Goal: Information Seeking & Learning: Check status

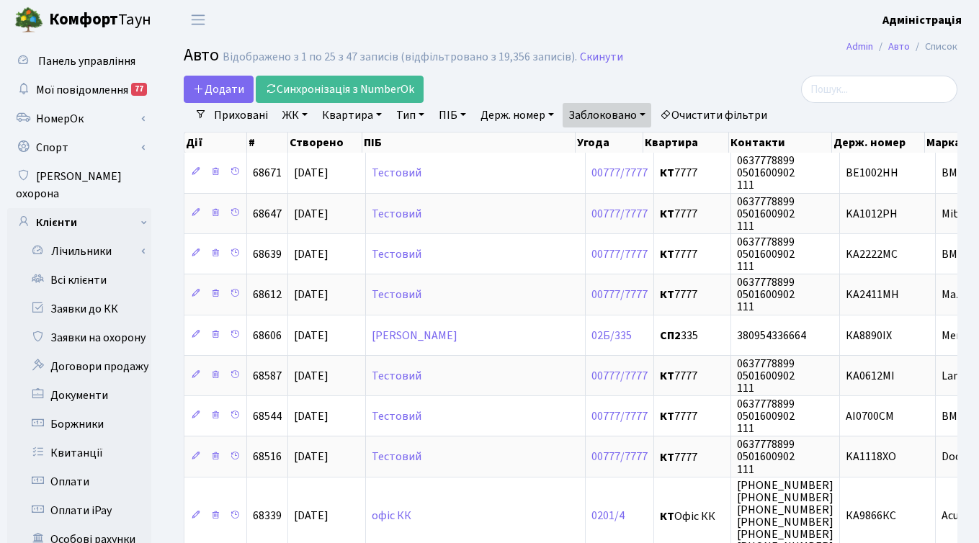
select select "25"
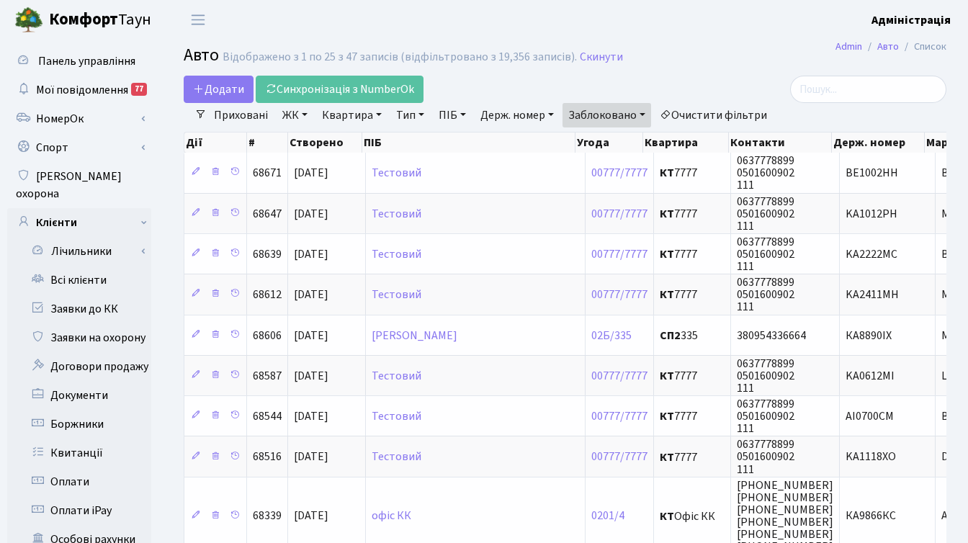
select select "25"
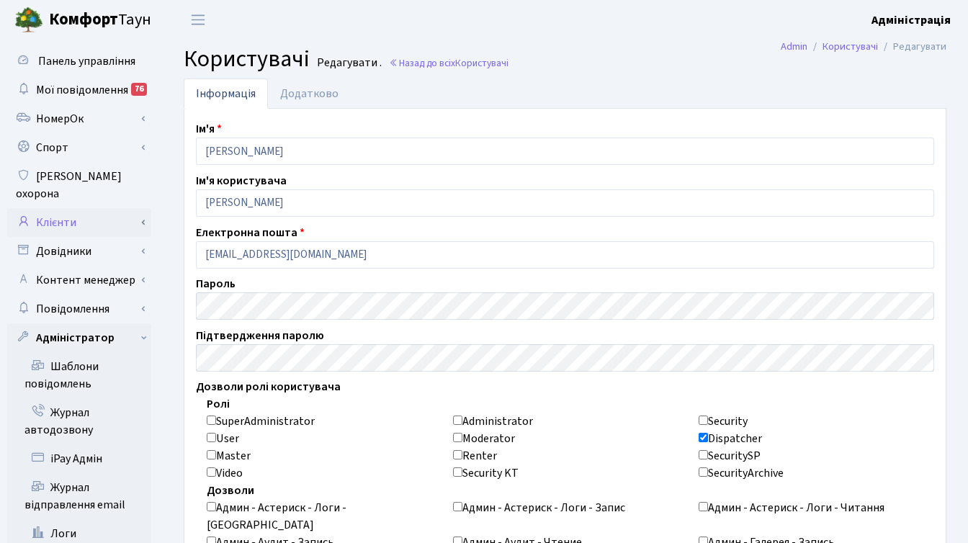
click at [79, 209] on link "Клієнти" at bounding box center [79, 222] width 144 height 29
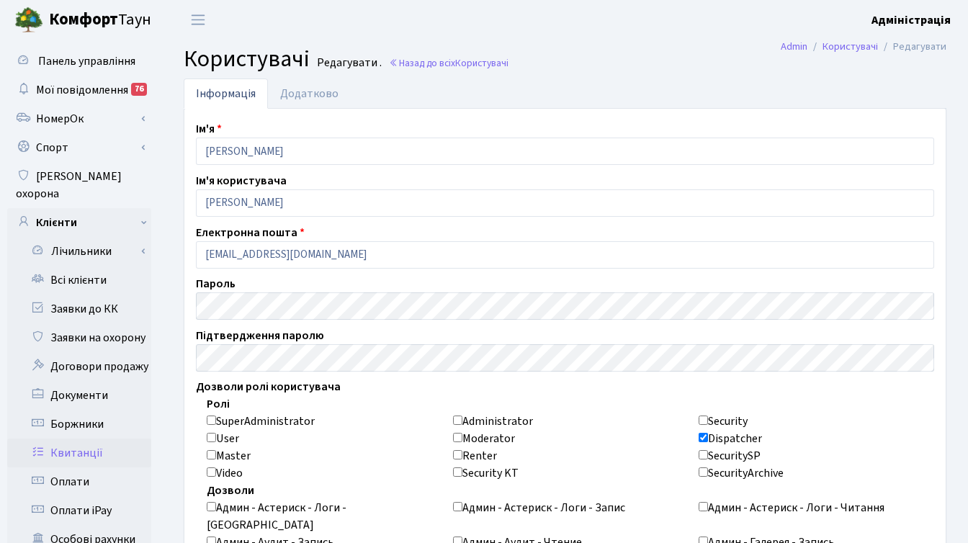
click at [90, 439] on link "Квитанції" at bounding box center [79, 453] width 144 height 29
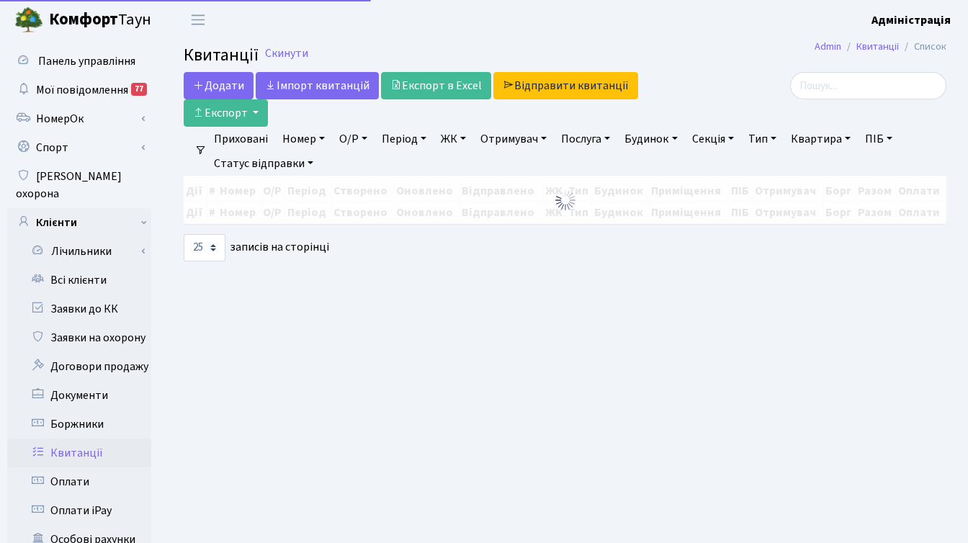
select select "25"
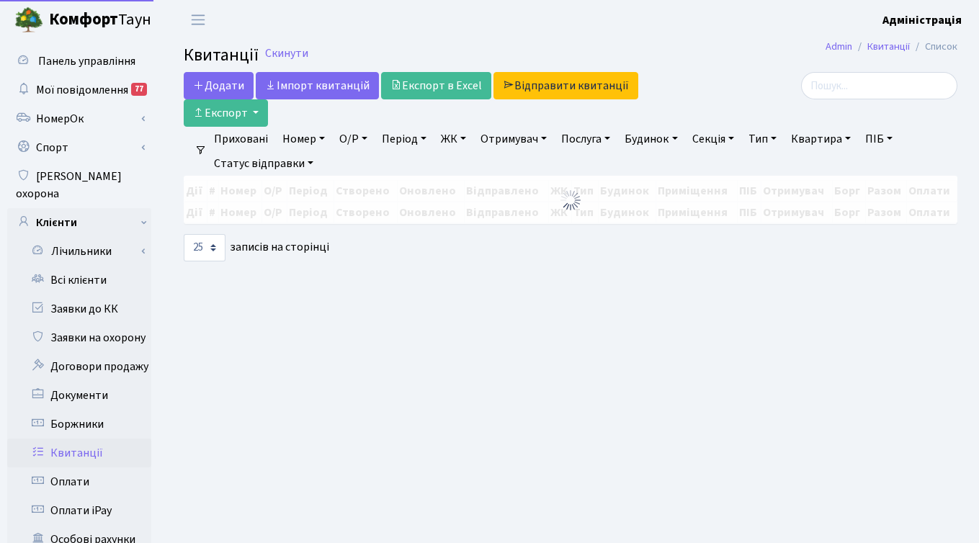
select select "25"
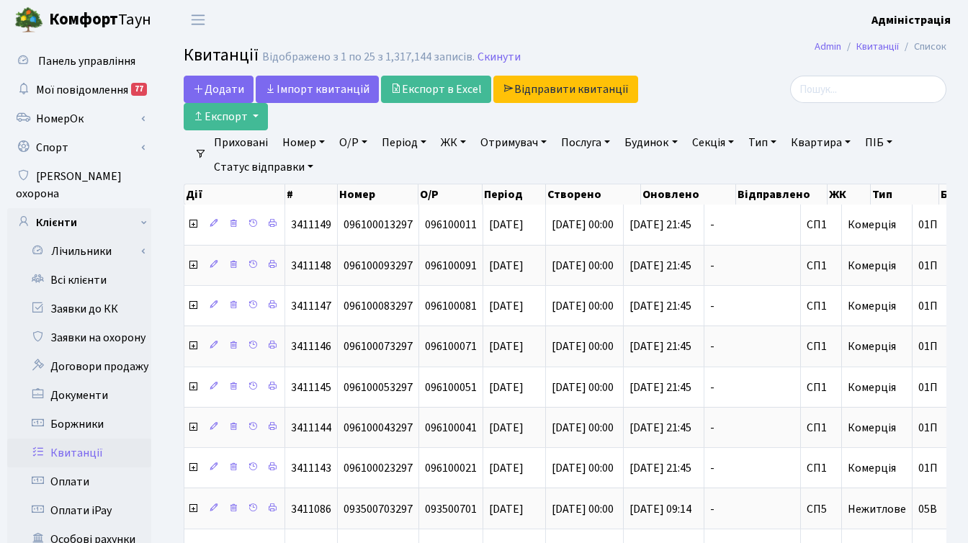
click at [453, 138] on link "ЖК" at bounding box center [453, 142] width 37 height 24
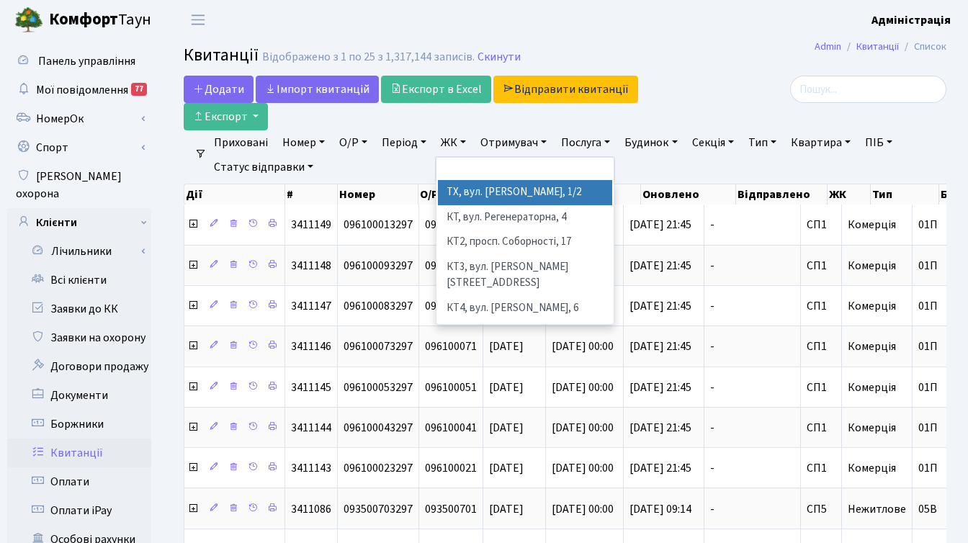
click at [400, 163] on li "Очистити фільтри" at bounding box center [381, 167] width 119 height 24
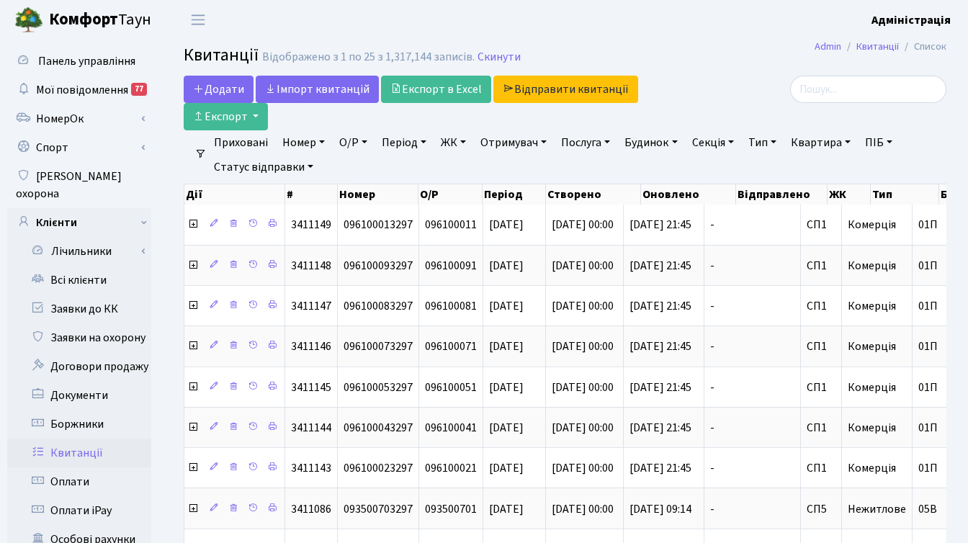
click at [398, 138] on link "Період" at bounding box center [404, 142] width 56 height 24
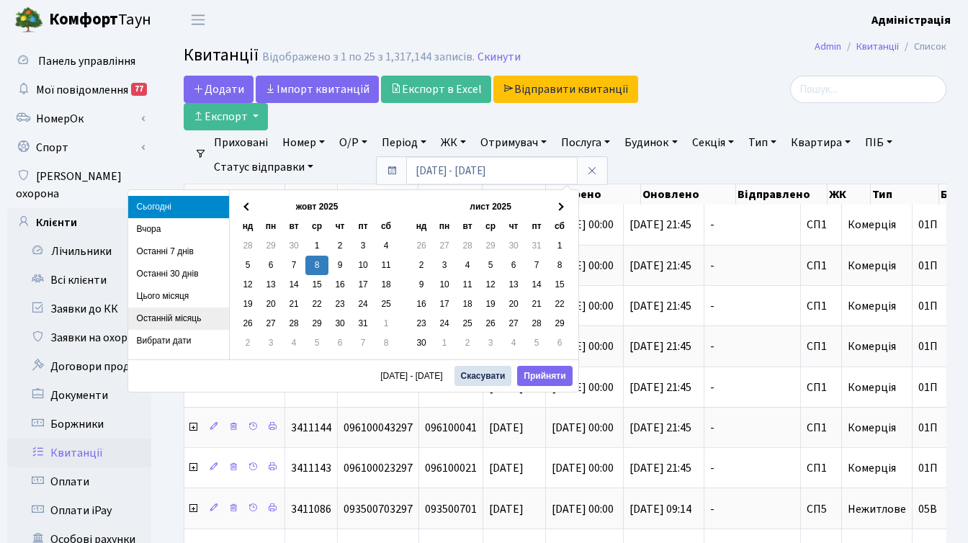
click at [187, 314] on li "Останній місяць" at bounding box center [178, 319] width 101 height 22
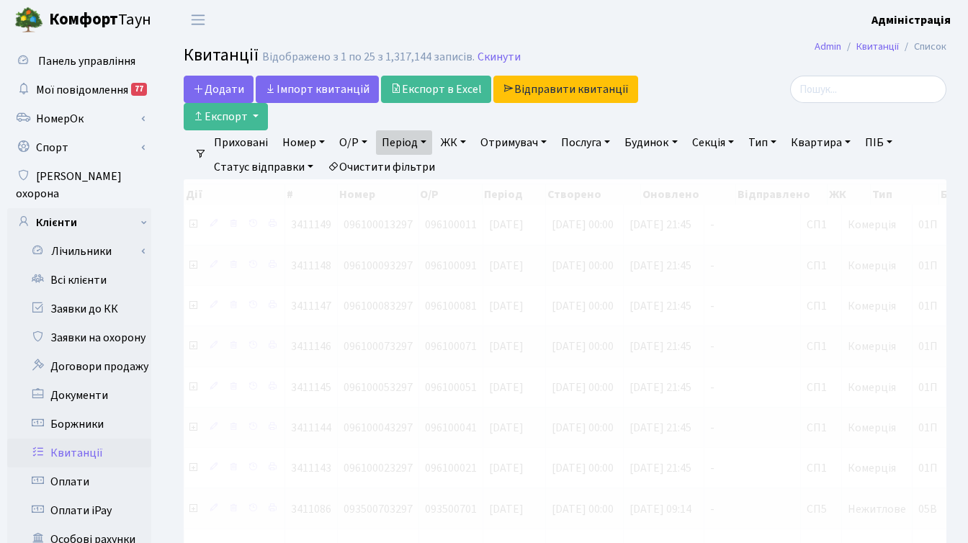
click at [459, 143] on link "ЖК" at bounding box center [453, 142] width 37 height 24
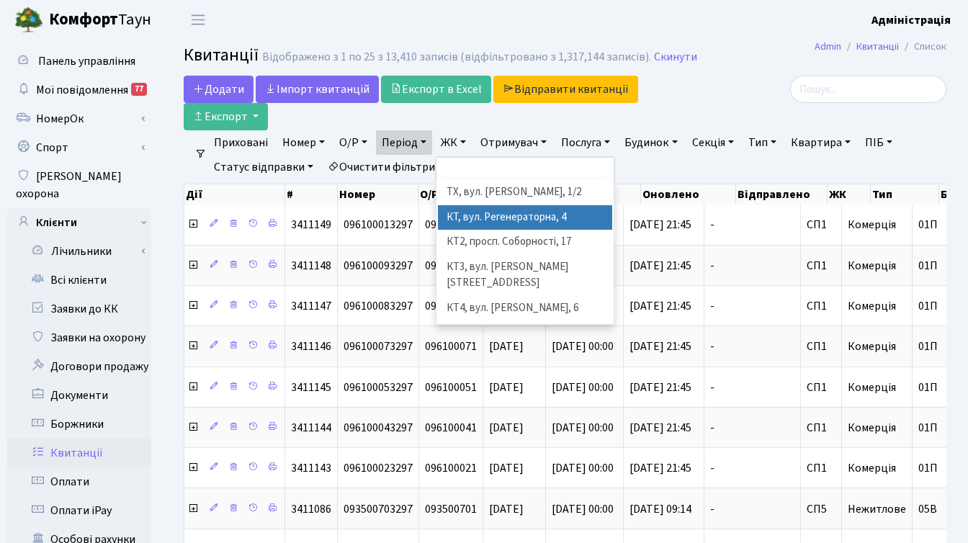
click at [499, 215] on li "КТ, вул. Регенераторна, 4" at bounding box center [525, 217] width 174 height 25
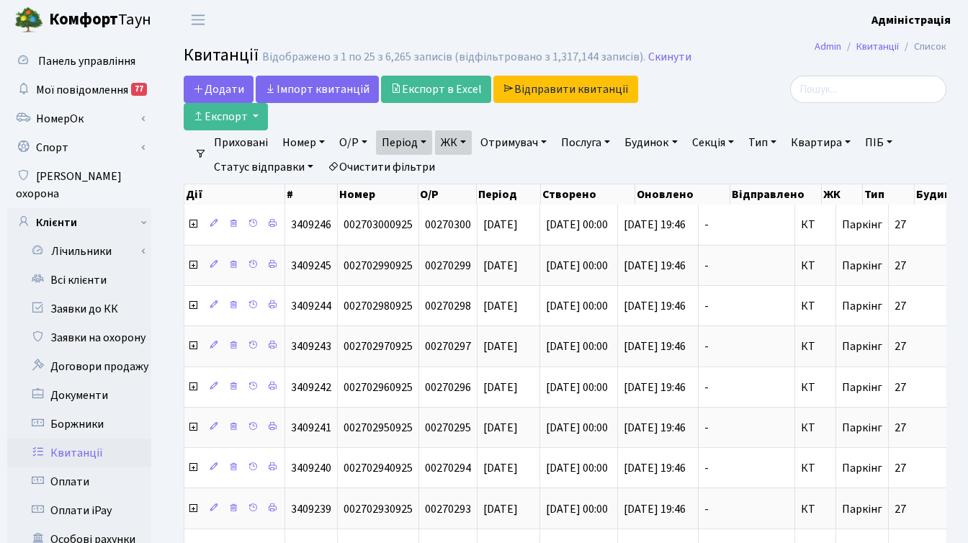
click at [469, 146] on link "ЖК" at bounding box center [453, 142] width 37 height 24
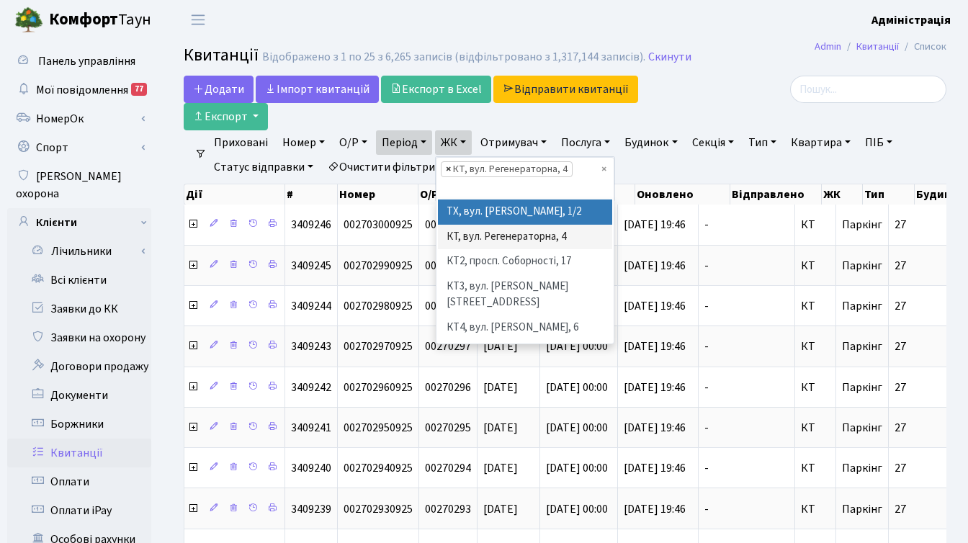
click at [450, 169] on span "×" at bounding box center [448, 169] width 5 height 14
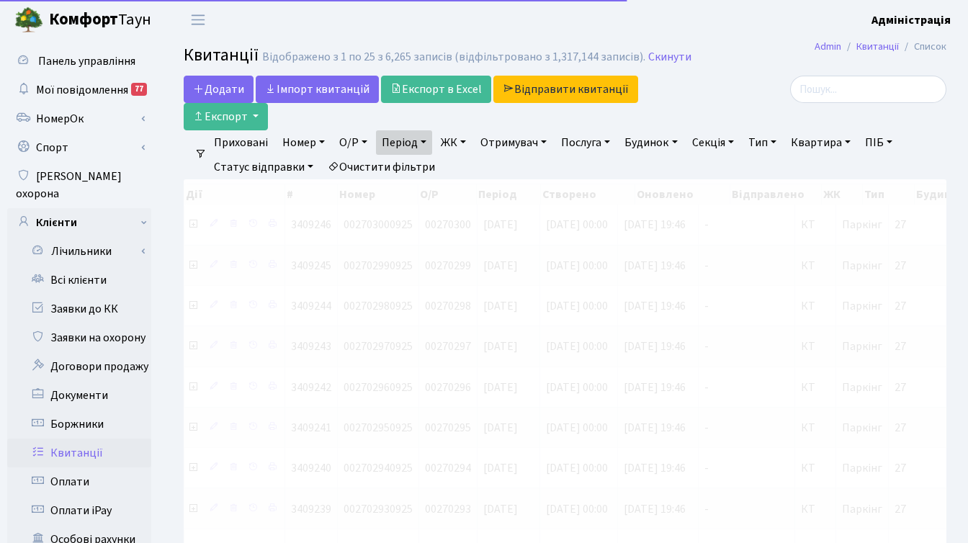
click at [453, 141] on link "ЖК" at bounding box center [453, 142] width 37 height 24
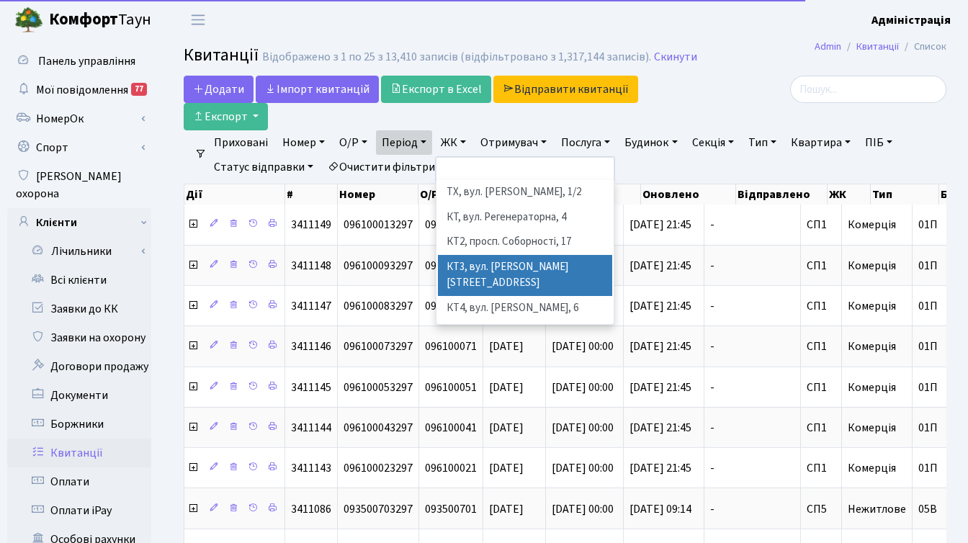
click at [481, 267] on li "КТ3, вул. [PERSON_NAME][STREET_ADDRESS]" at bounding box center [525, 275] width 174 height 41
select select "296"
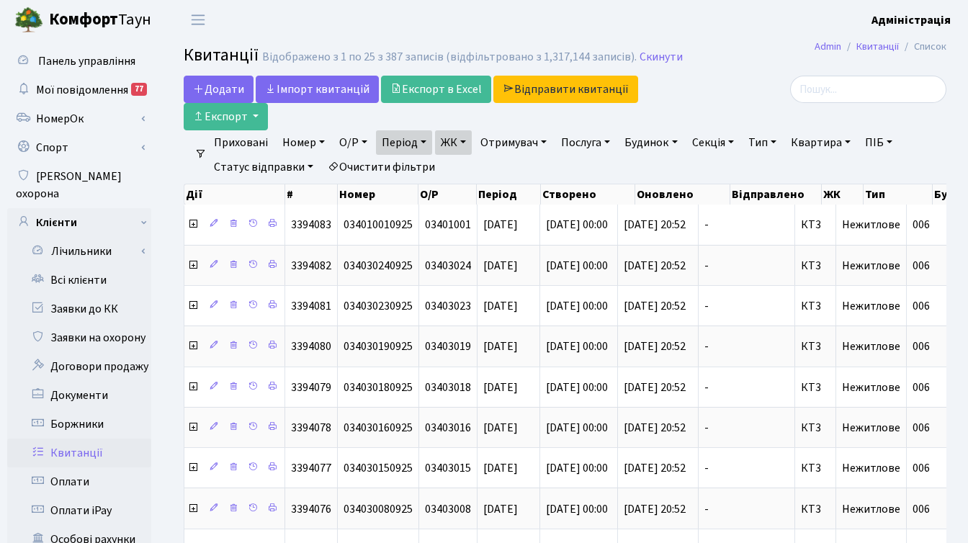
click at [456, 143] on link "ЖК" at bounding box center [453, 142] width 37 height 24
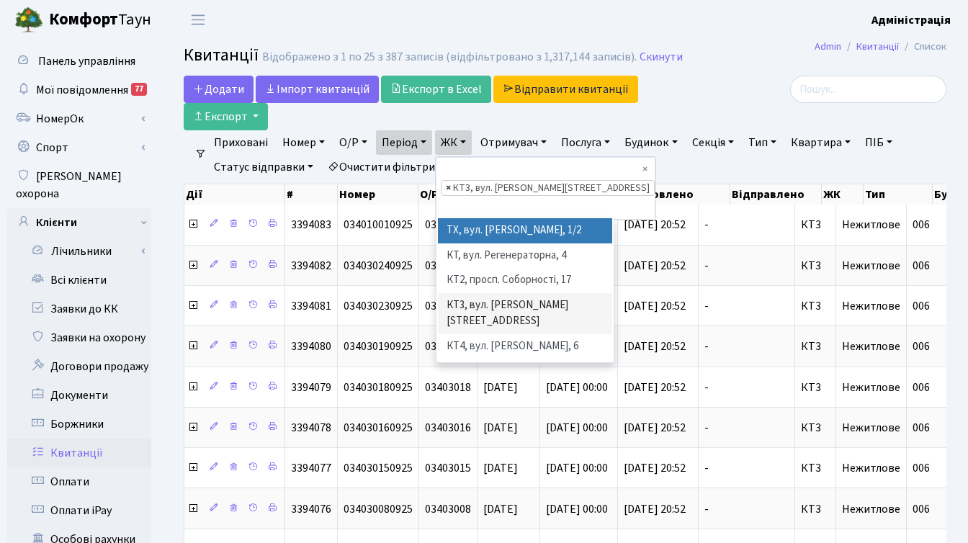
click at [451, 181] on span "×" at bounding box center [448, 188] width 5 height 14
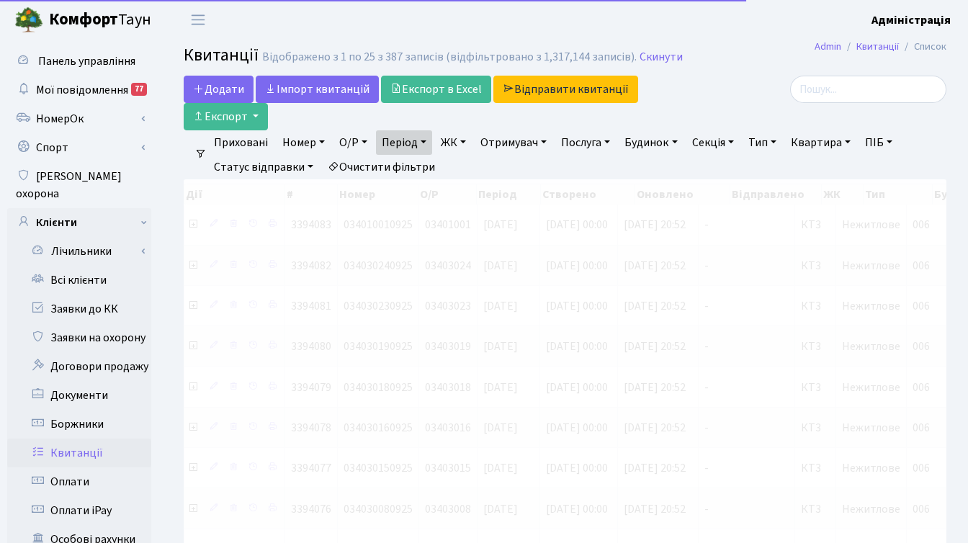
click at [454, 142] on link "ЖК" at bounding box center [453, 142] width 37 height 24
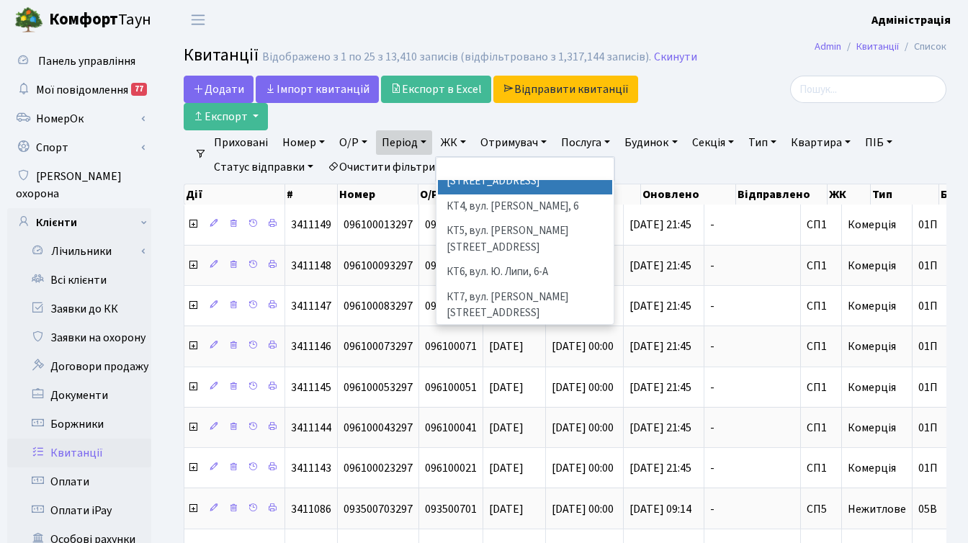
scroll to position [166, 0]
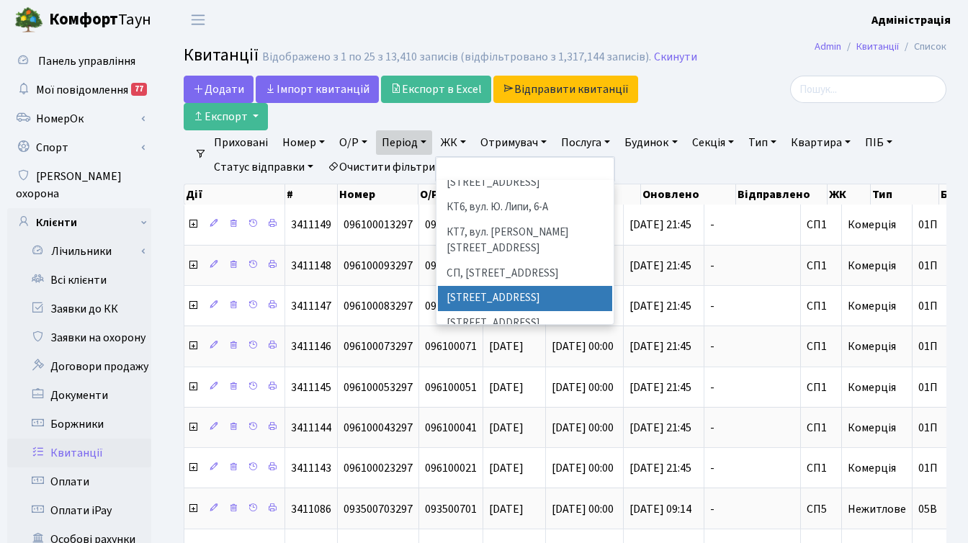
click at [493, 286] on li "[STREET_ADDRESS]" at bounding box center [525, 298] width 174 height 25
select select "307"
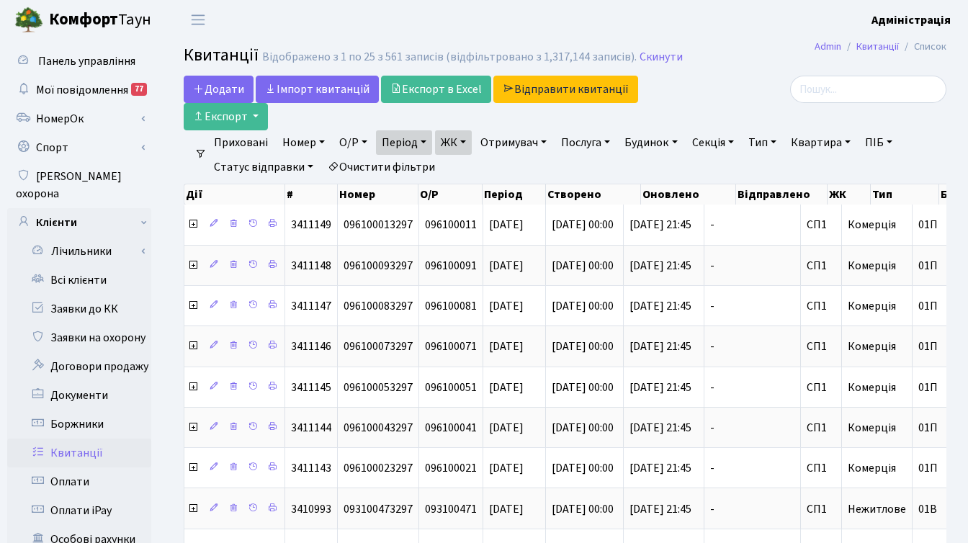
click at [465, 139] on link "ЖК" at bounding box center [453, 142] width 37 height 24
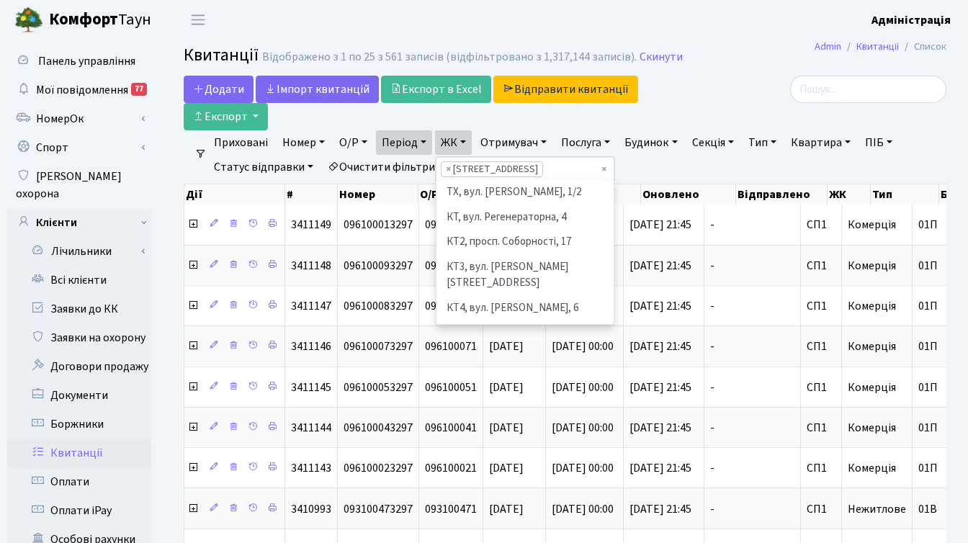
scroll to position [199, 0]
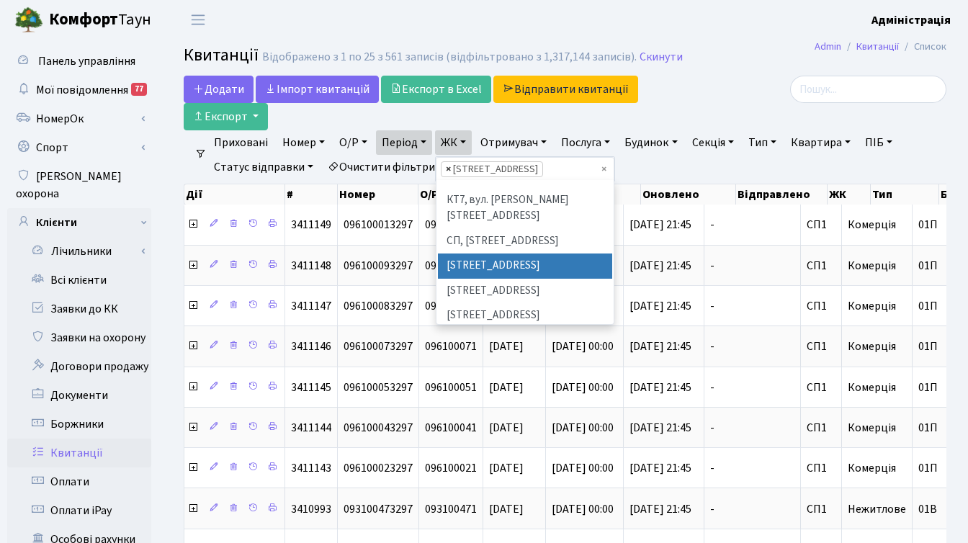
click at [450, 169] on span "×" at bounding box center [448, 169] width 5 height 14
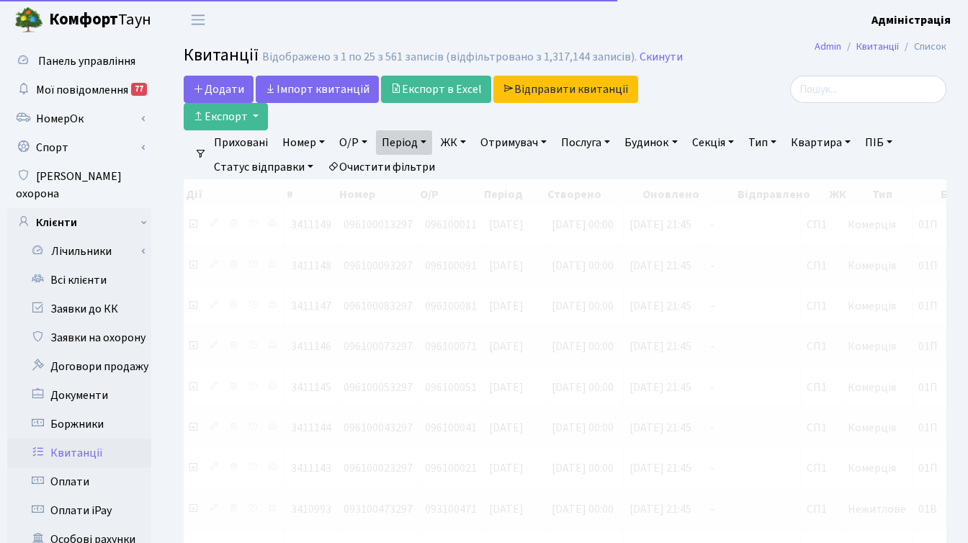
click at [458, 148] on link "ЖК" at bounding box center [453, 142] width 37 height 24
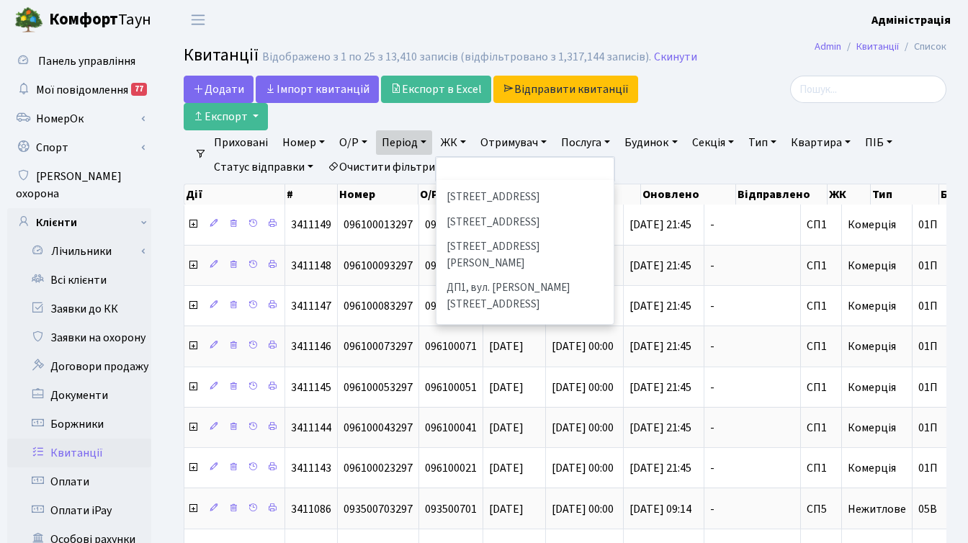
scroll to position [402, 0]
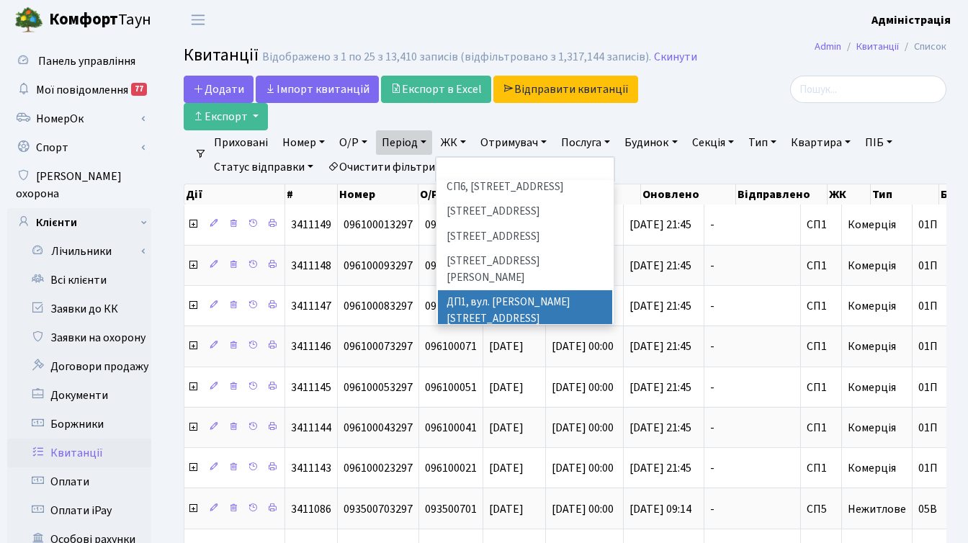
click at [494, 290] on li "ДП1, вул. [PERSON_NAME][STREET_ADDRESS]" at bounding box center [525, 310] width 174 height 41
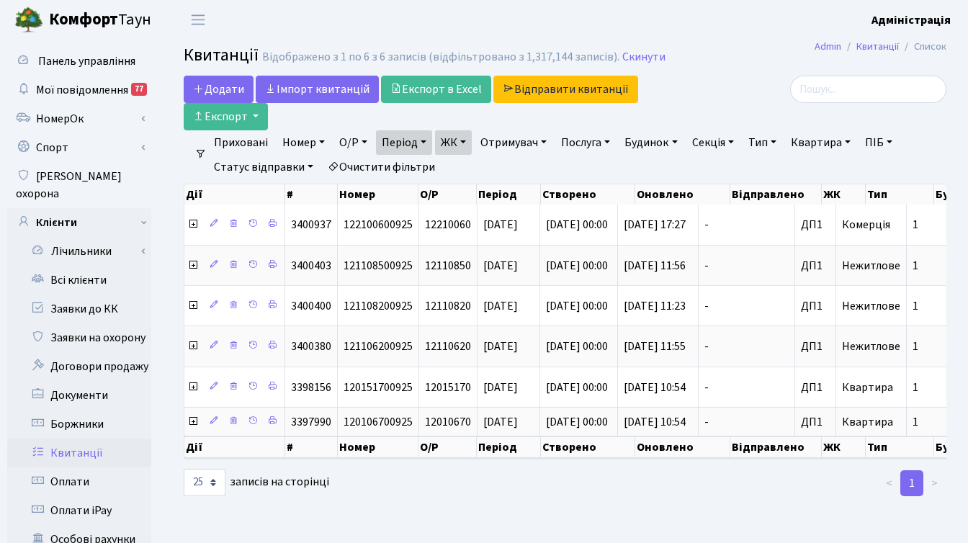
click at [466, 144] on link "ЖК" at bounding box center [453, 142] width 37 height 24
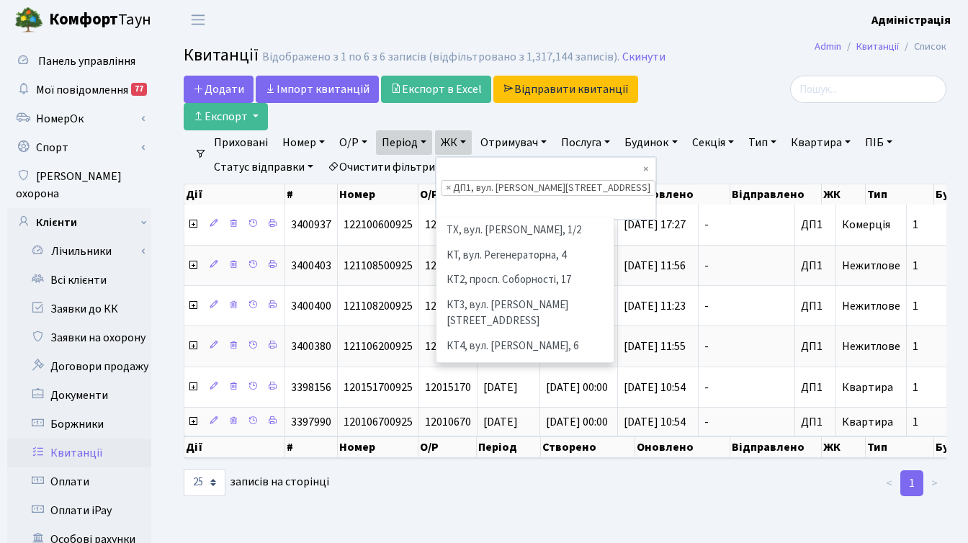
scroll to position [423, 0]
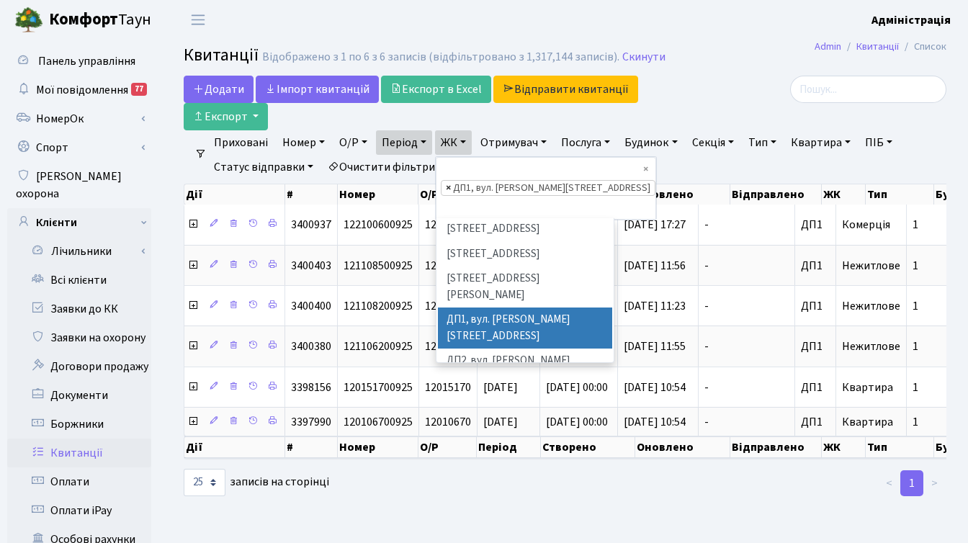
click at [451, 181] on span "×" at bounding box center [448, 188] width 5 height 14
select select
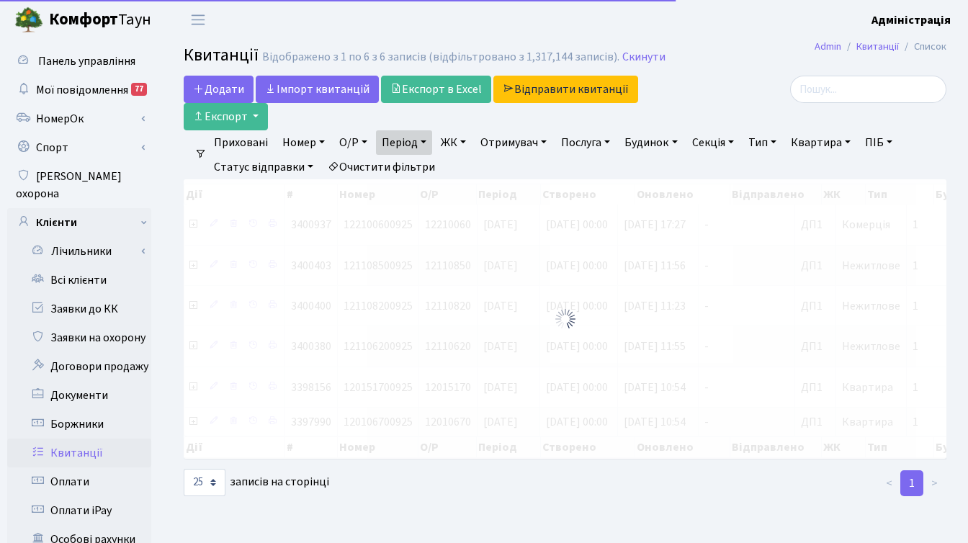
click at [460, 143] on link "ЖК" at bounding box center [453, 142] width 37 height 24
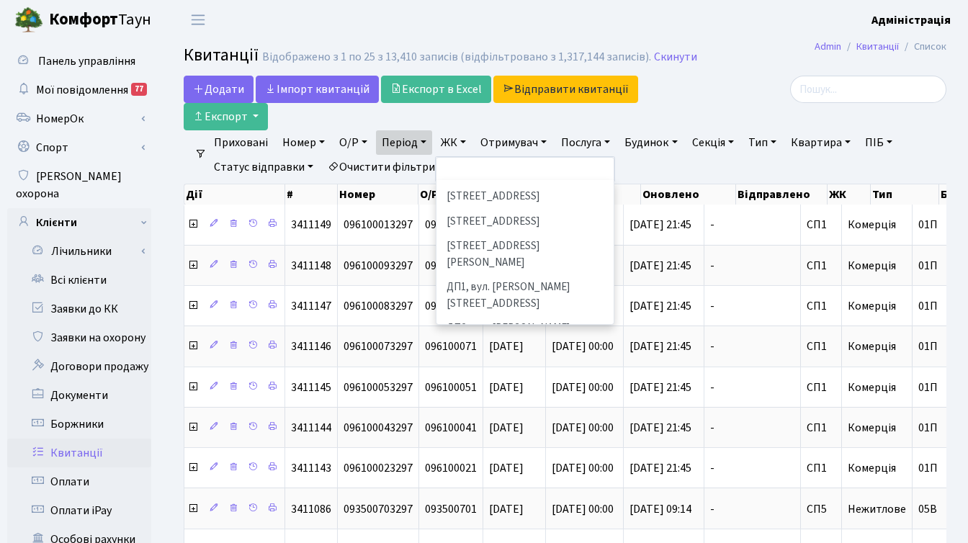
scroll to position [430, 0]
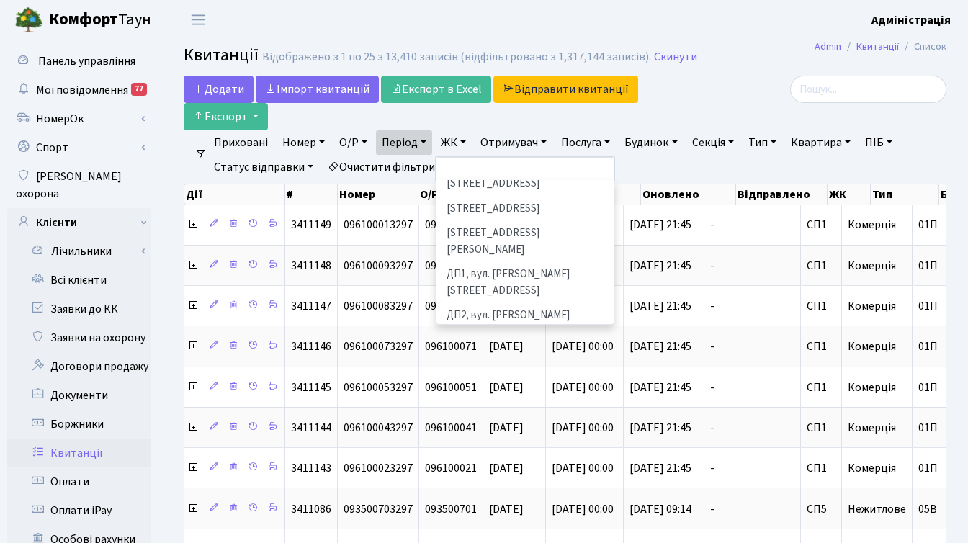
click at [501, 427] on li "ДП5, вул. [PERSON_NAME][STREET_ADDRESS]" at bounding box center [525, 447] width 174 height 41
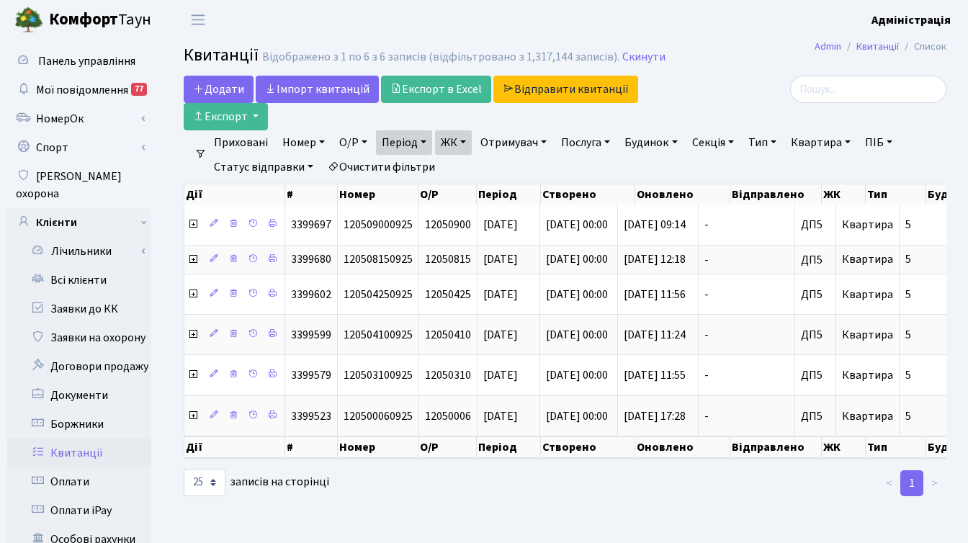
click at [468, 137] on link "ЖК" at bounding box center [453, 142] width 37 height 24
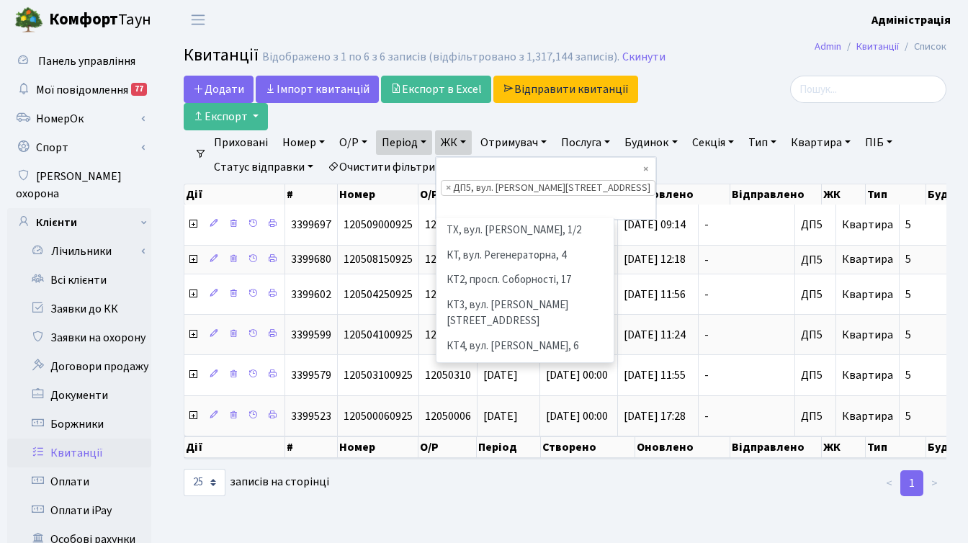
scroll to position [522, 0]
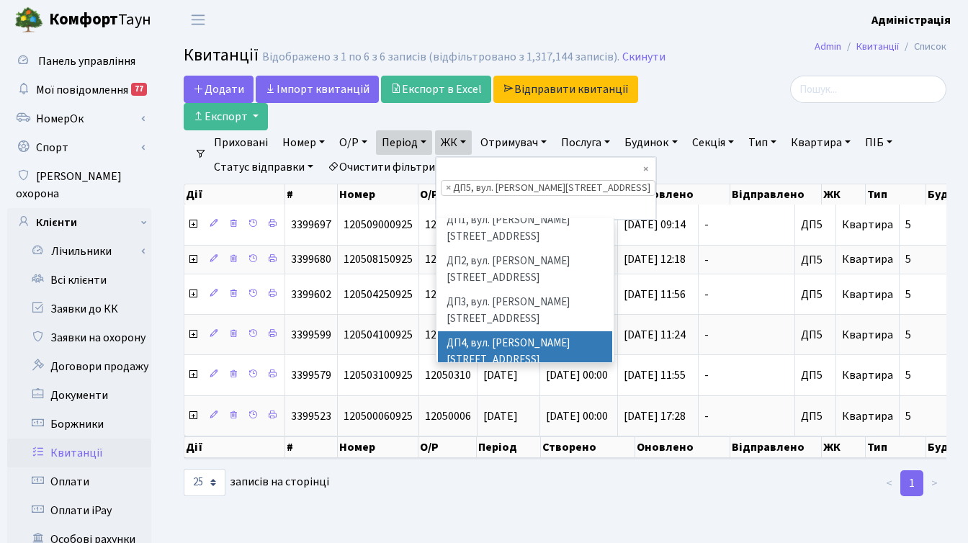
click at [450, 181] on span "×" at bounding box center [448, 188] width 5 height 14
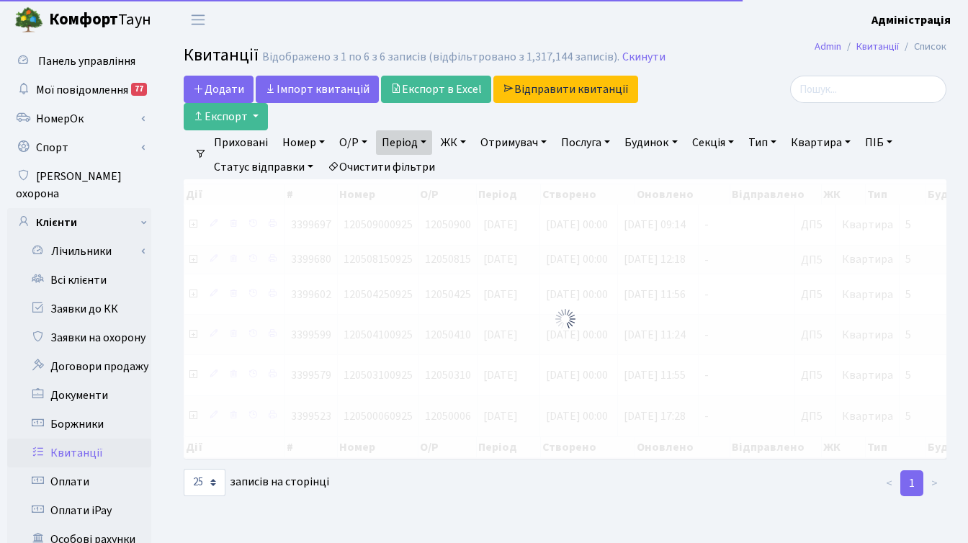
click at [451, 139] on link "ЖК" at bounding box center [453, 142] width 37 height 24
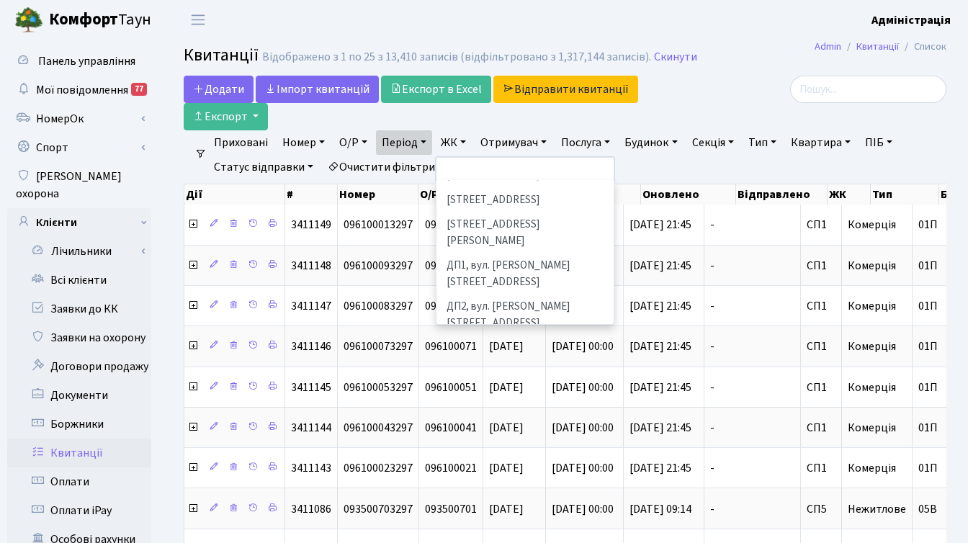
scroll to position [481, 0]
click at [492, 416] on li "ДП6, вул. [PERSON_NAME], 2" at bounding box center [525, 428] width 174 height 25
